Goal: Task Accomplishment & Management: Manage account settings

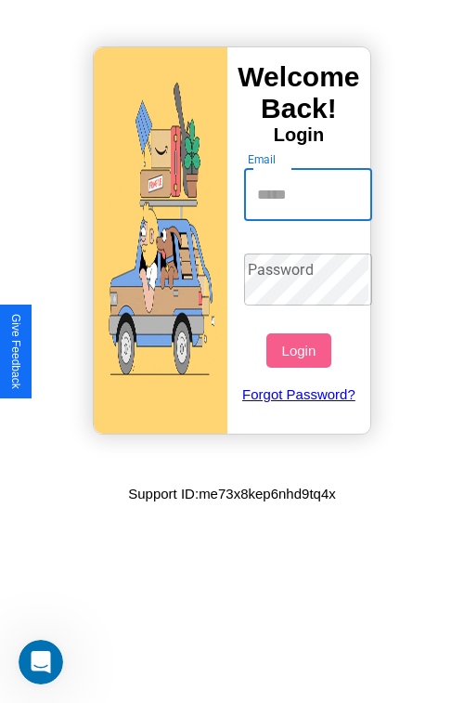
click at [310, 194] on input "Email" at bounding box center [308, 195] width 129 height 52
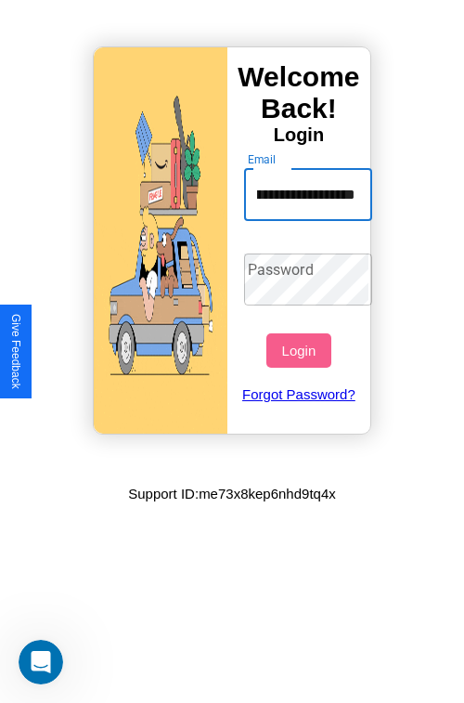
scroll to position [0, 51]
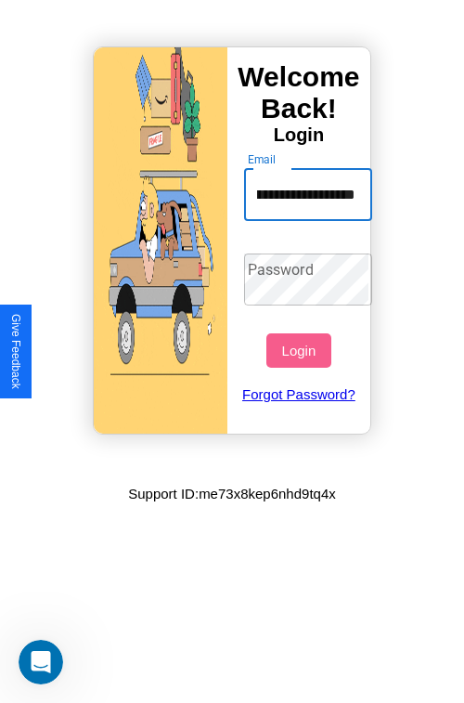
type input "**********"
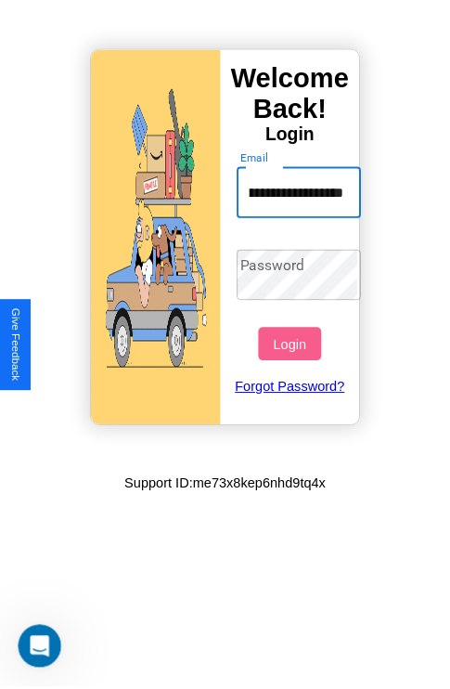
scroll to position [0, 0]
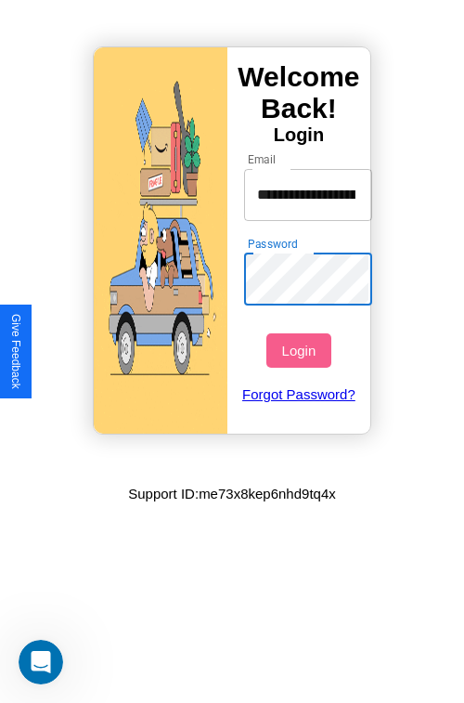
click at [301, 350] on button "Login" at bounding box center [299, 350] width 64 height 34
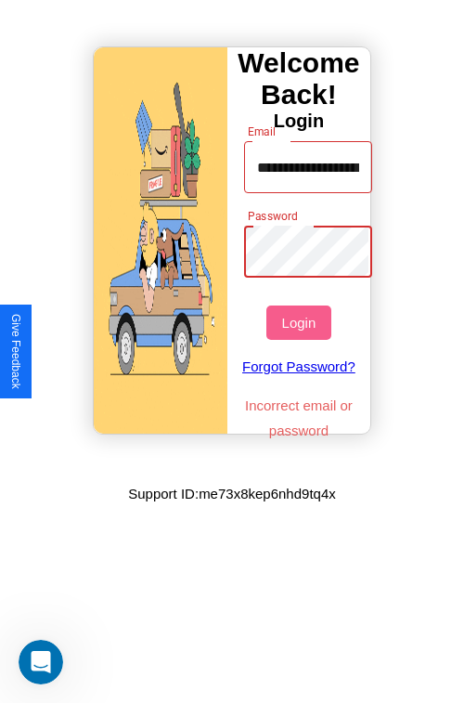
click at [301, 322] on button "Login" at bounding box center [299, 323] width 64 height 34
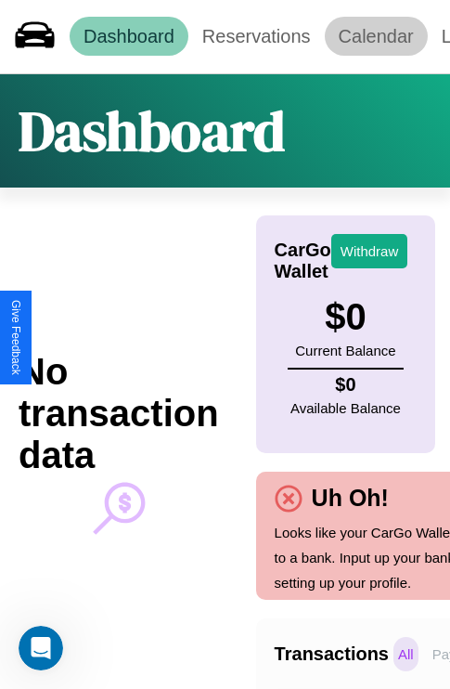
click at [376, 36] on link "Calendar" at bounding box center [376, 36] width 103 height 39
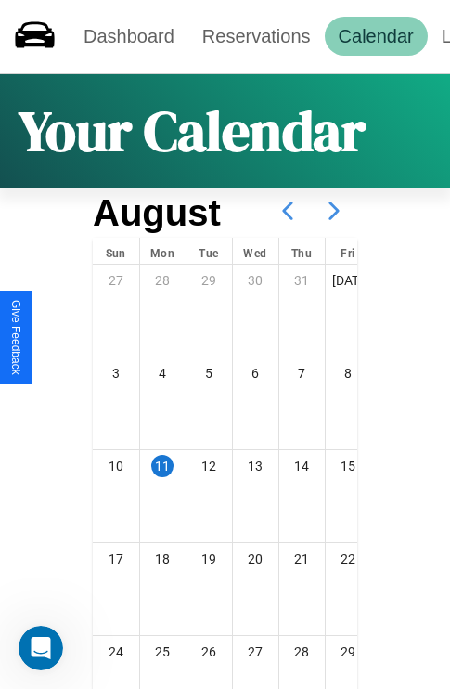
click at [334, 211] on icon at bounding box center [334, 211] width 46 height 46
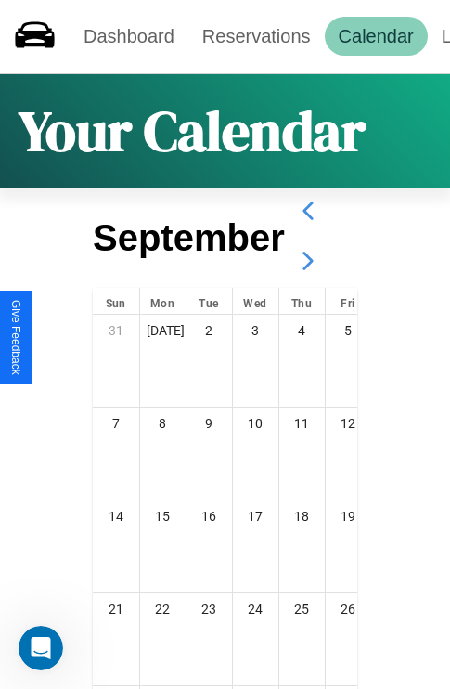
click at [307, 261] on icon at bounding box center [308, 261] width 46 height 46
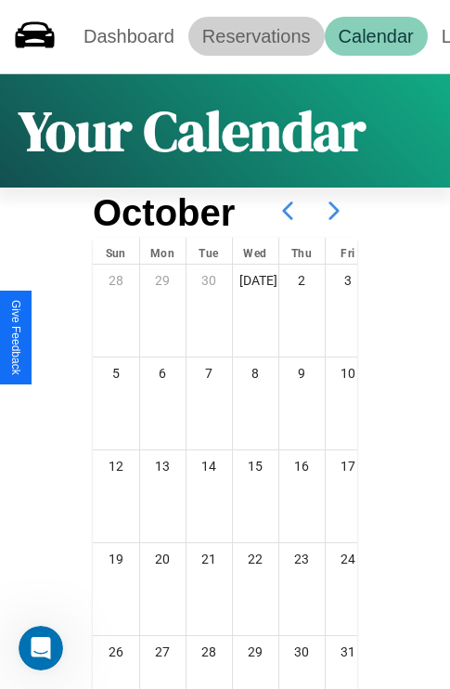
click at [256, 36] on link "Reservations" at bounding box center [257, 36] width 137 height 39
